Goal: Ask a question

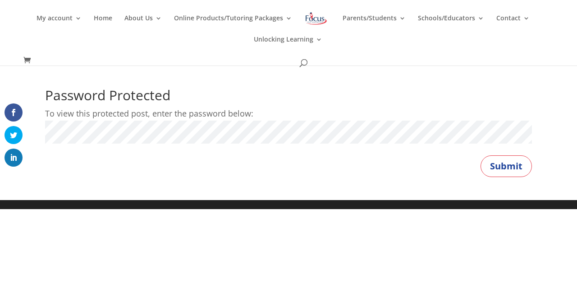
click at [537, 174] on div "Password Protected To view this protected post, enter the password below: Passw…" at bounding box center [288, 132] width 577 height 134
click at [527, 167] on button "Submit" at bounding box center [506, 166] width 51 height 22
click at [502, 166] on button "Submit" at bounding box center [506, 166] width 51 height 22
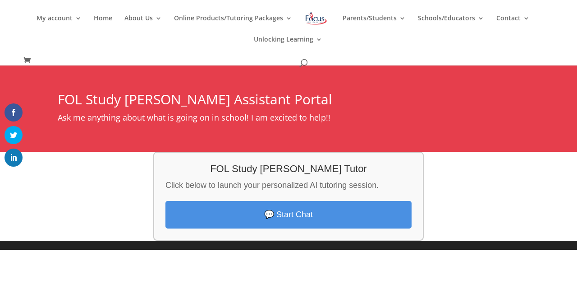
click at [385, 209] on link "💬 Start Chat" at bounding box center [289, 215] width 246 height 28
